Goal: Find specific page/section: Find specific page/section

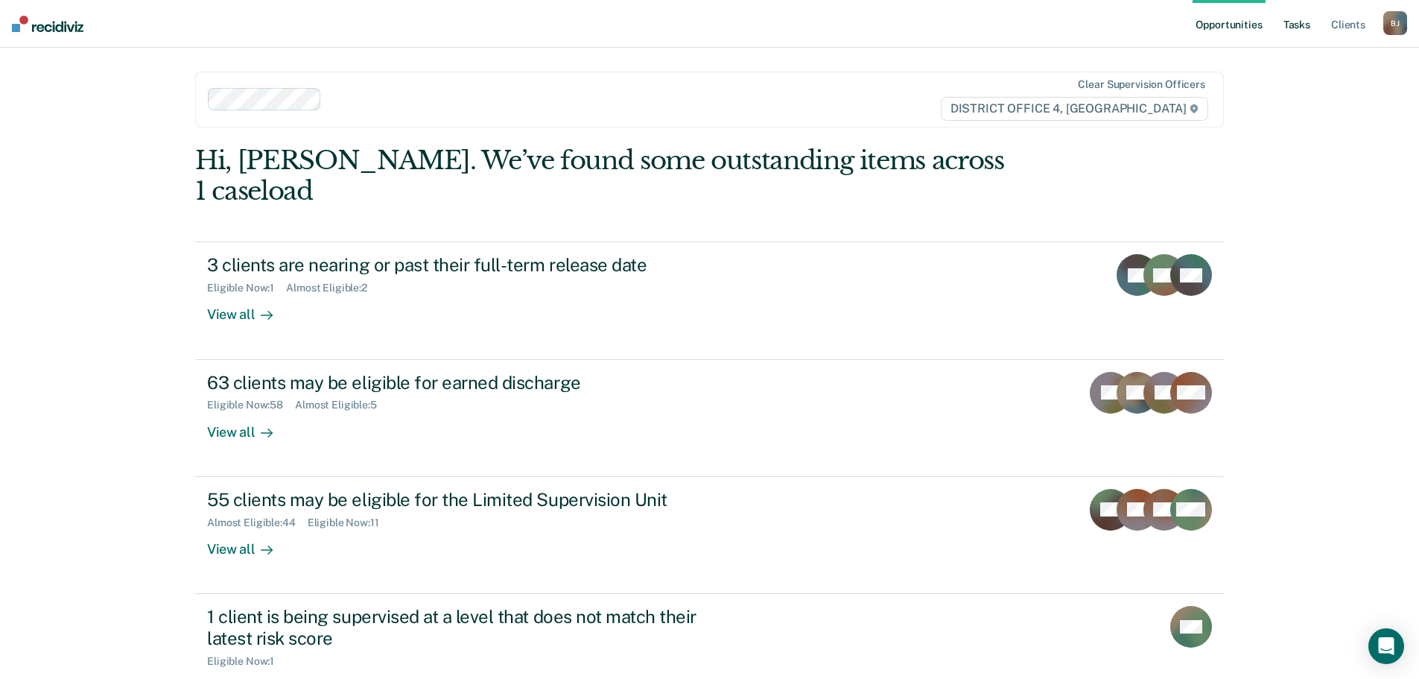
click at [1293, 25] on link "Tasks" at bounding box center [1297, 24] width 33 height 48
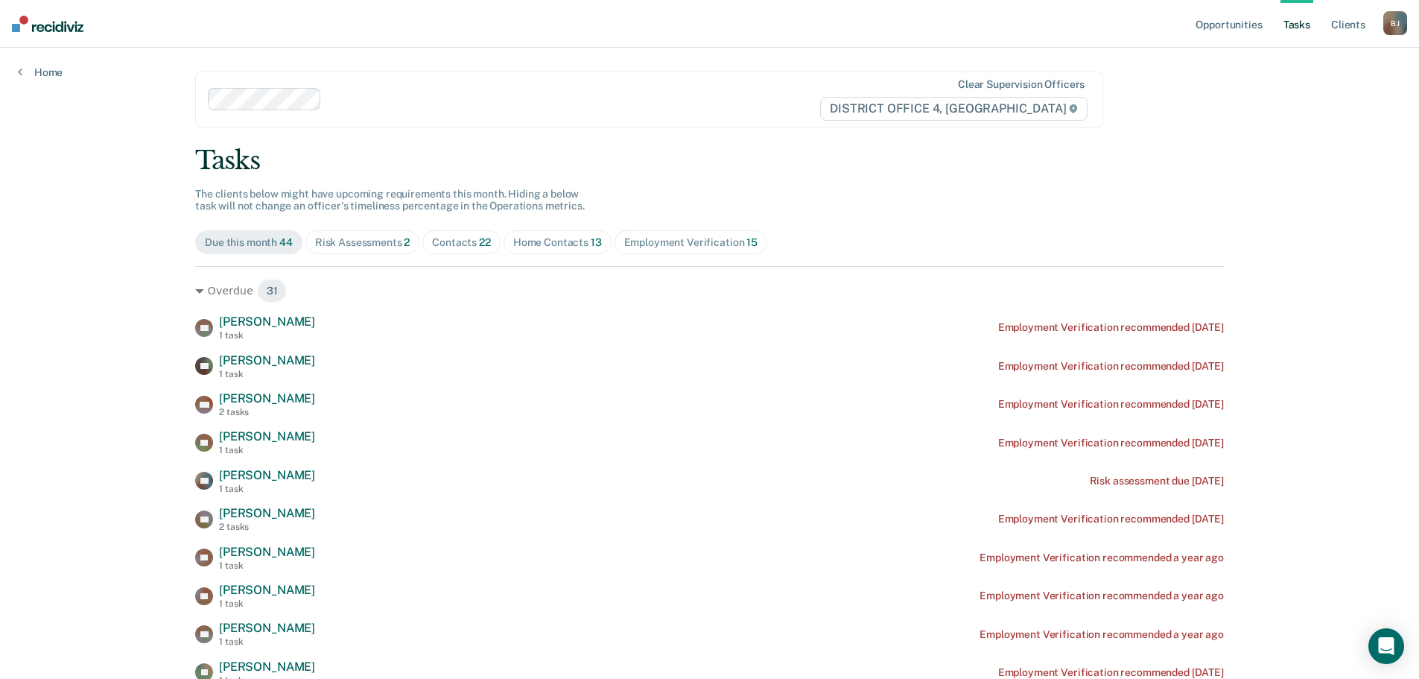
click at [479, 241] on span "22" at bounding box center [485, 242] width 12 height 12
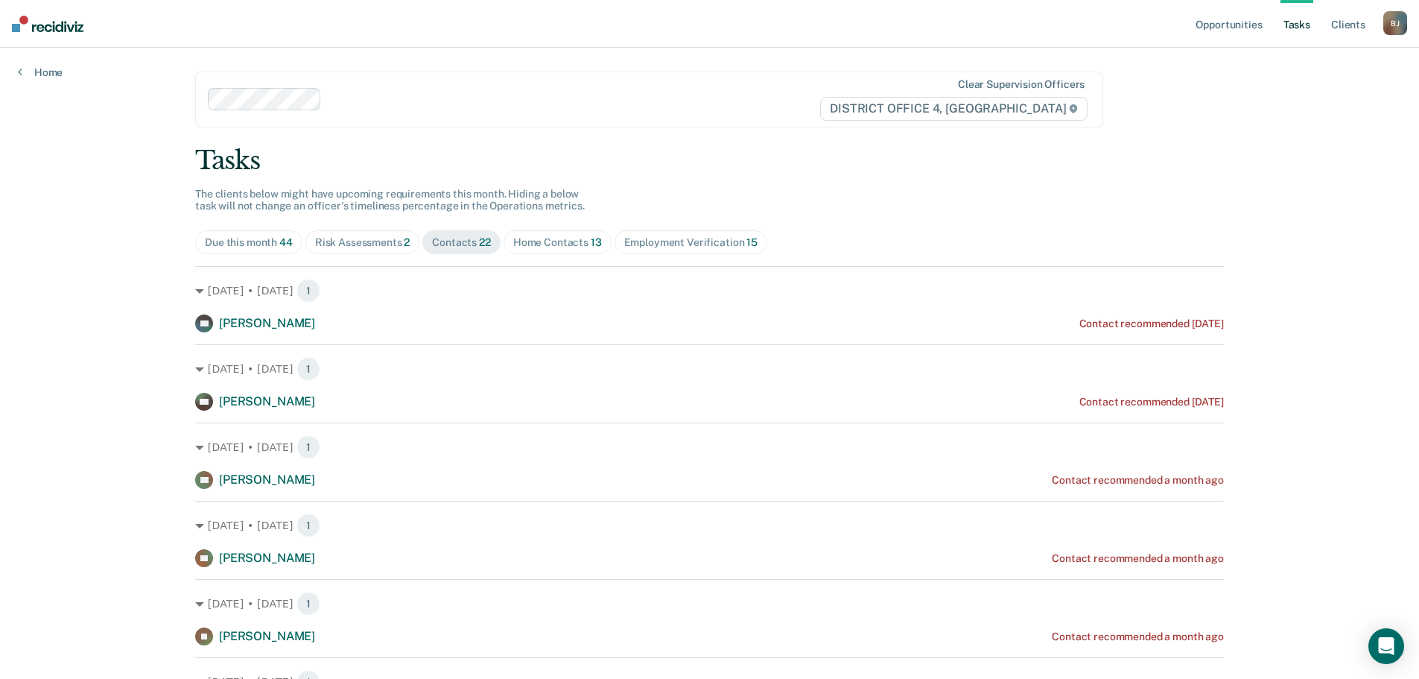
click at [536, 244] on div "Home Contacts 13" at bounding box center [557, 242] width 89 height 13
